Goal: Task Accomplishment & Management: Manage account settings

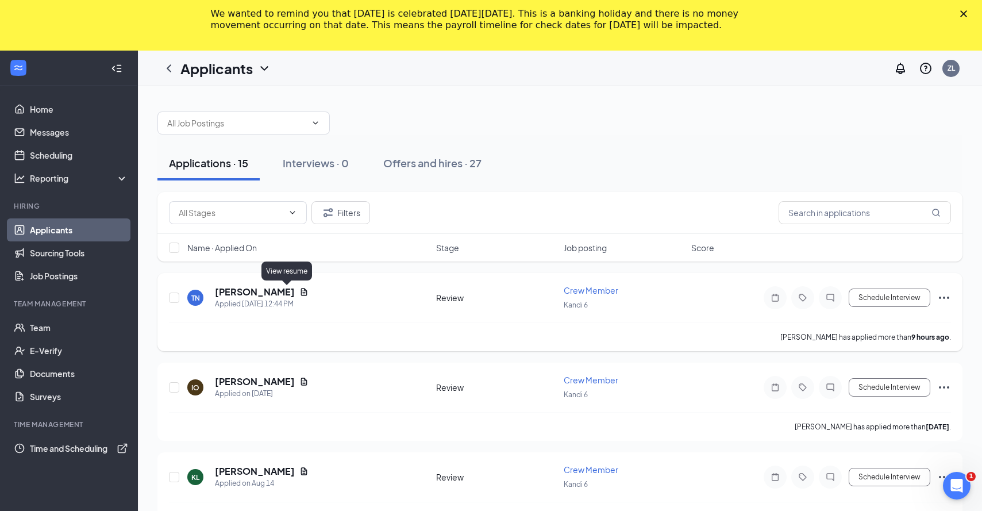
click at [301, 294] on icon "Document" at bounding box center [304, 291] width 6 height 7
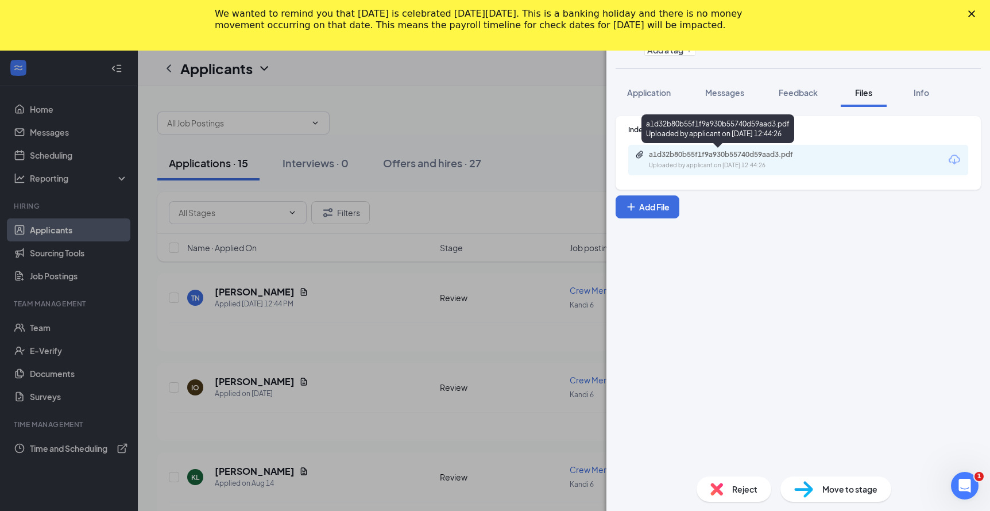
click at [701, 159] on div "a1d32b80b55f1f9a930b55740d59aad3.pdf" at bounding box center [729, 154] width 161 height 9
click at [582, 148] on div "TN [PERSON_NAME] Crew Member at [GEOGRAPHIC_DATA] 6 Add a tag Application Messa…" at bounding box center [495, 255] width 990 height 511
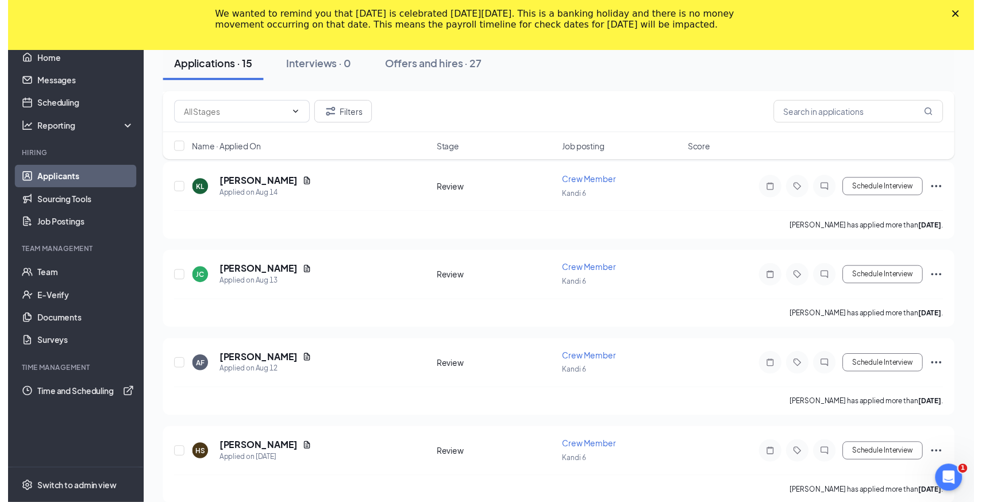
scroll to position [230, 0]
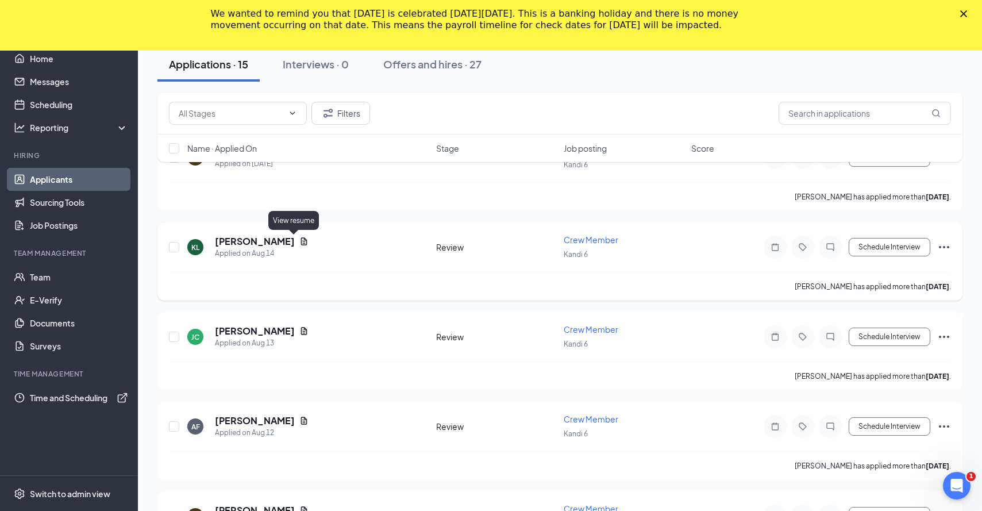
click at [299, 242] on icon "Document" at bounding box center [303, 241] width 9 height 9
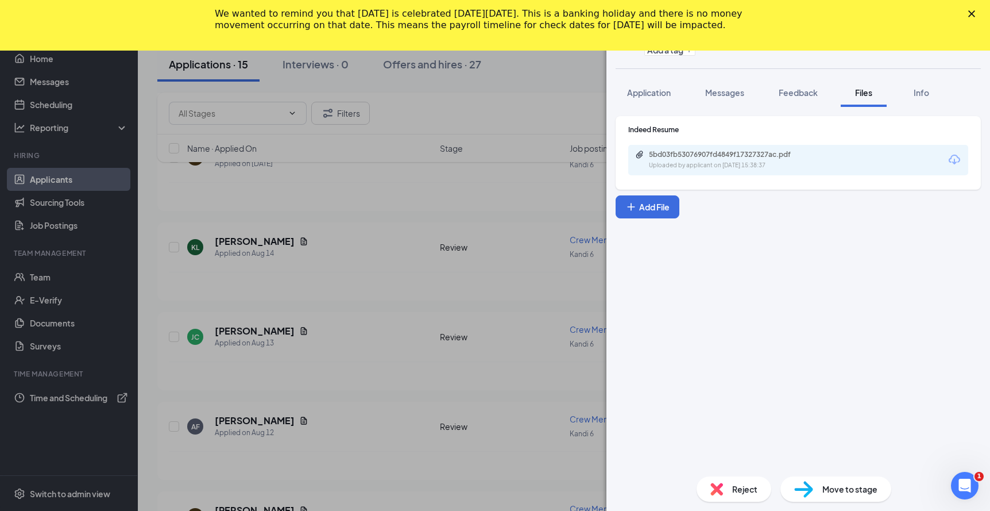
click at [520, 149] on div "KL [PERSON_NAME] Crew Member at Kandi 6 Add a tag Application Messages Feedback…" at bounding box center [495, 255] width 990 height 511
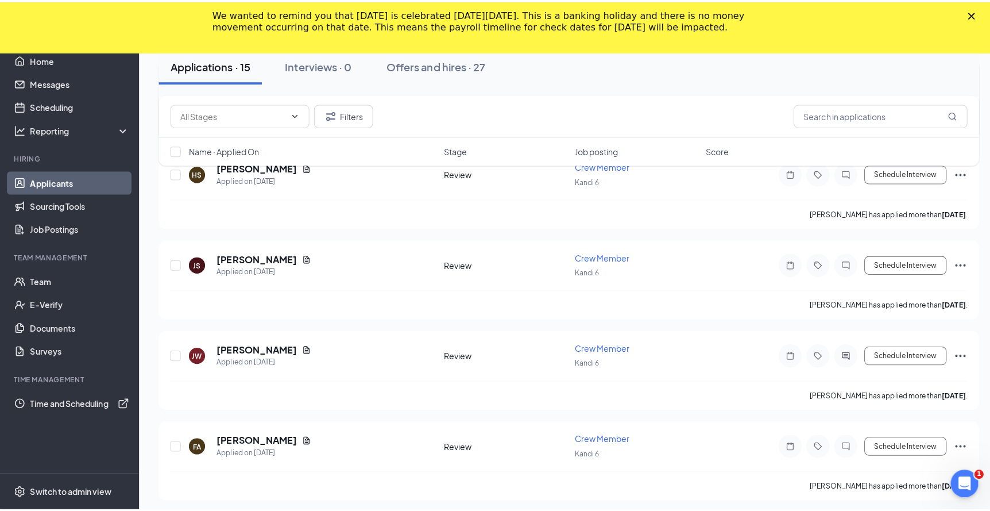
scroll to position [747, 0]
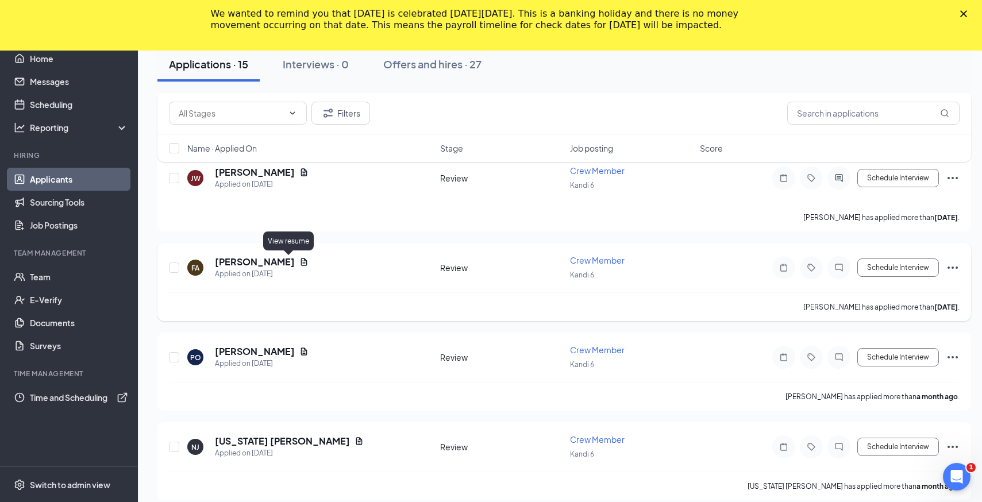
click at [299, 265] on icon "Document" at bounding box center [303, 261] width 9 height 9
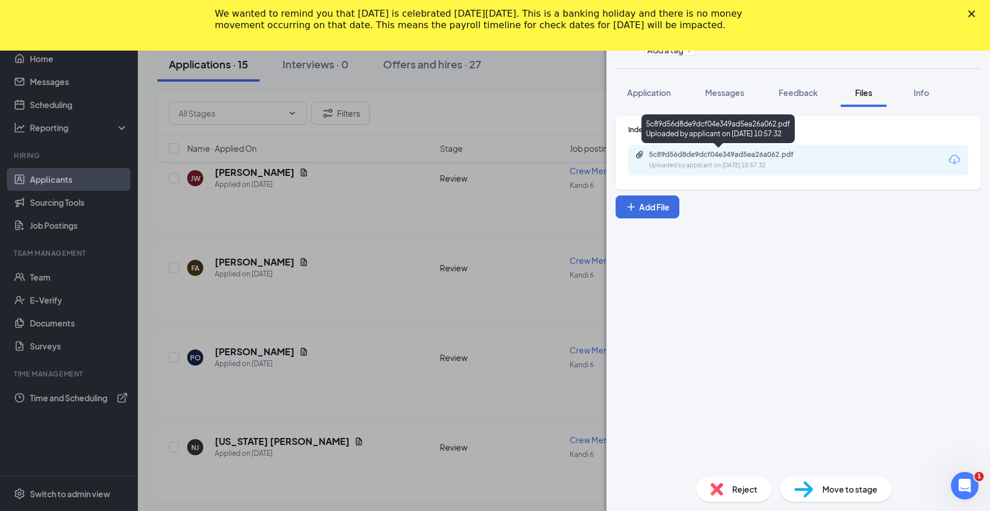
click at [720, 157] on div "5c89d56d8de9dcf04e349ad5ea26a062.pdf" at bounding box center [729, 154] width 161 height 9
